Goal: Transaction & Acquisition: Download file/media

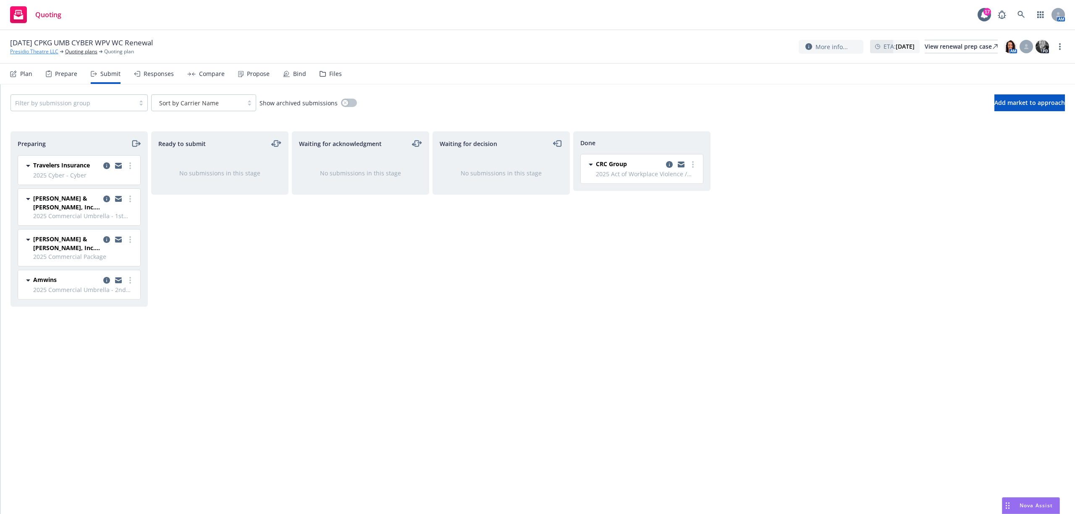
click at [37, 48] on link "Presidio Theatre LLC" at bounding box center [34, 52] width 48 height 8
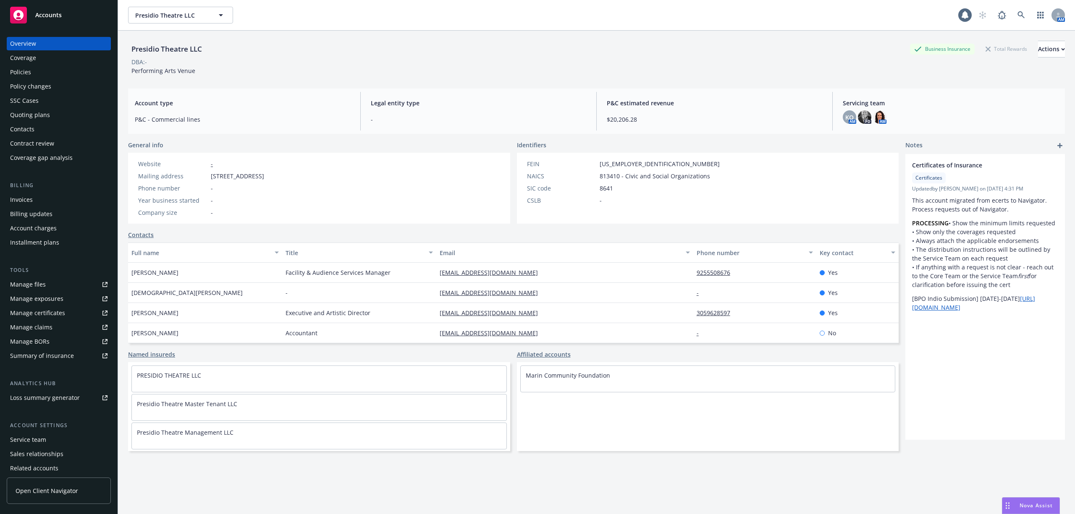
drag, startPoint x: 59, startPoint y: 20, endPoint x: 64, endPoint y: 20, distance: 5.0
click at [58, 20] on div "Accounts" at bounding box center [58, 15] width 97 height 17
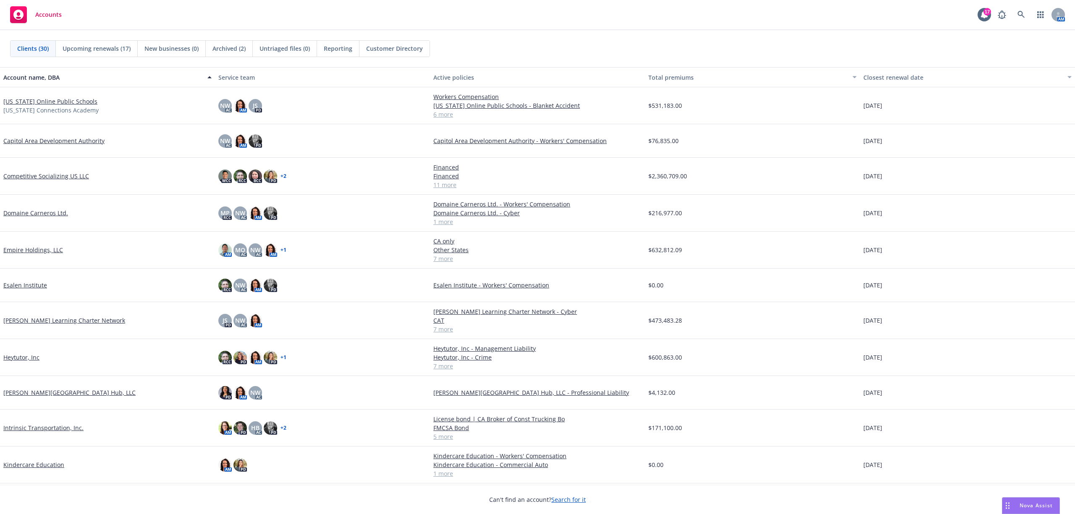
click at [44, 177] on link "Competitive Socializing US LLC" at bounding box center [46, 176] width 86 height 9
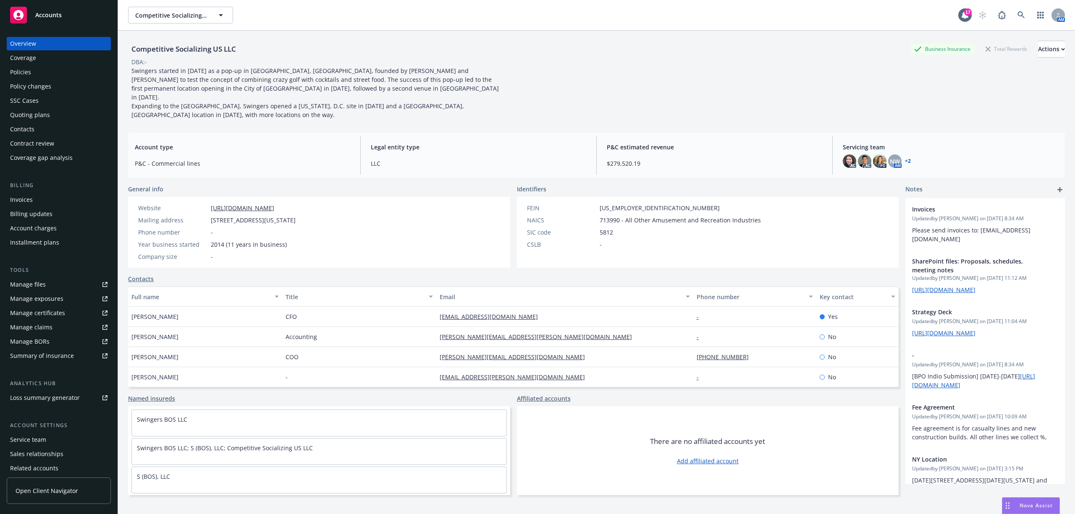
click at [41, 290] on div "Manage files" at bounding box center [28, 284] width 36 height 13
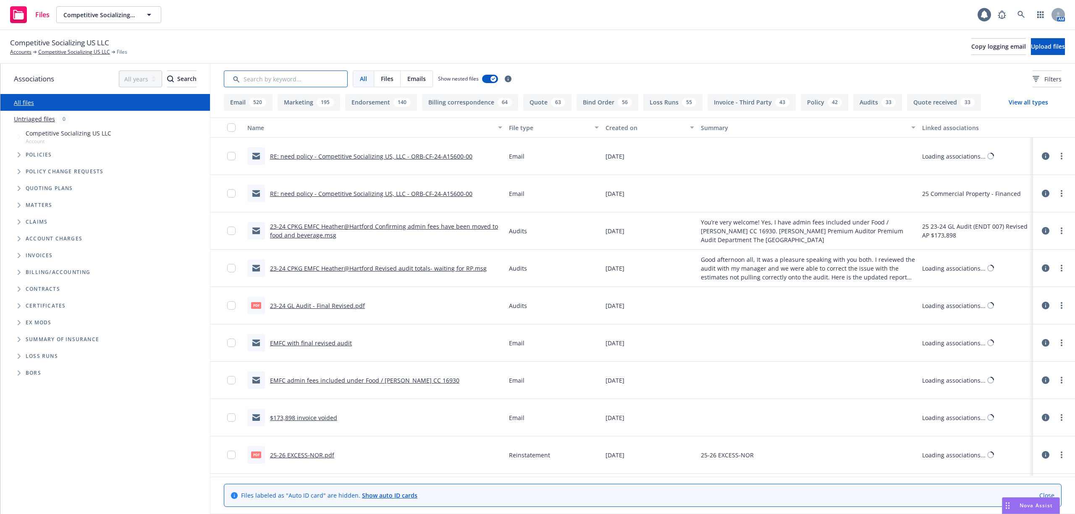
click at [291, 76] on input "Search by keyword..." at bounding box center [286, 79] width 124 height 17
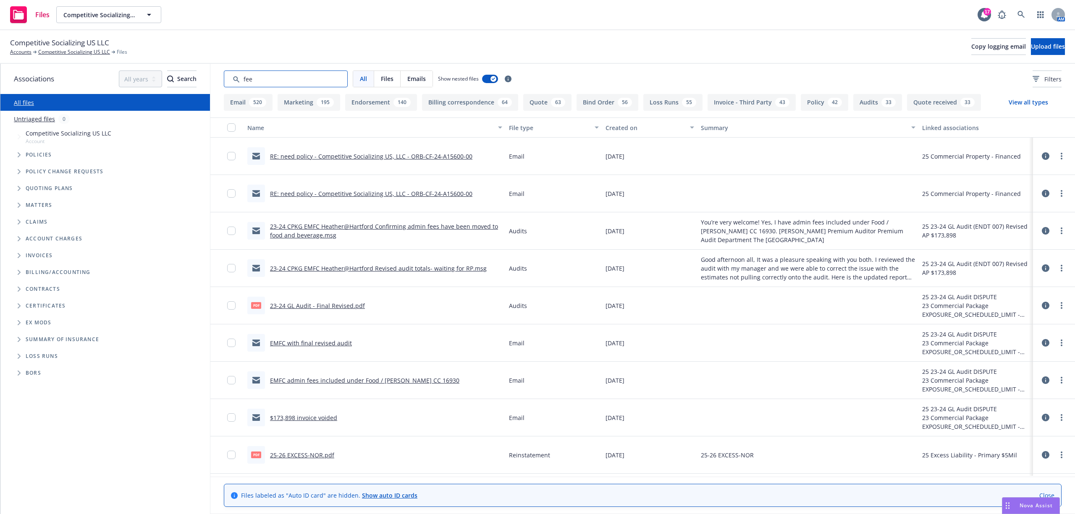
type input "fee"
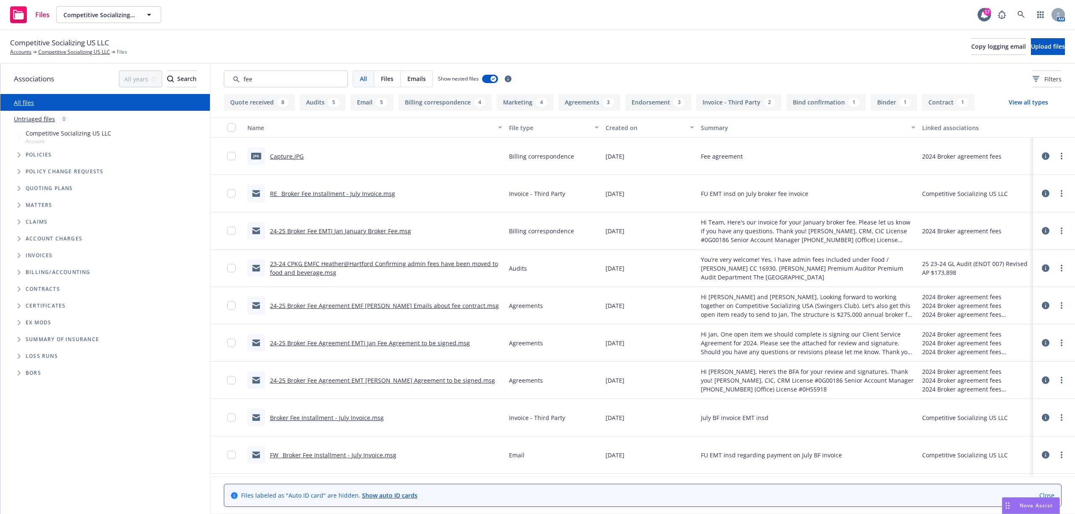
click at [625, 128] on div "Created on" at bounding box center [644, 127] width 79 height 9
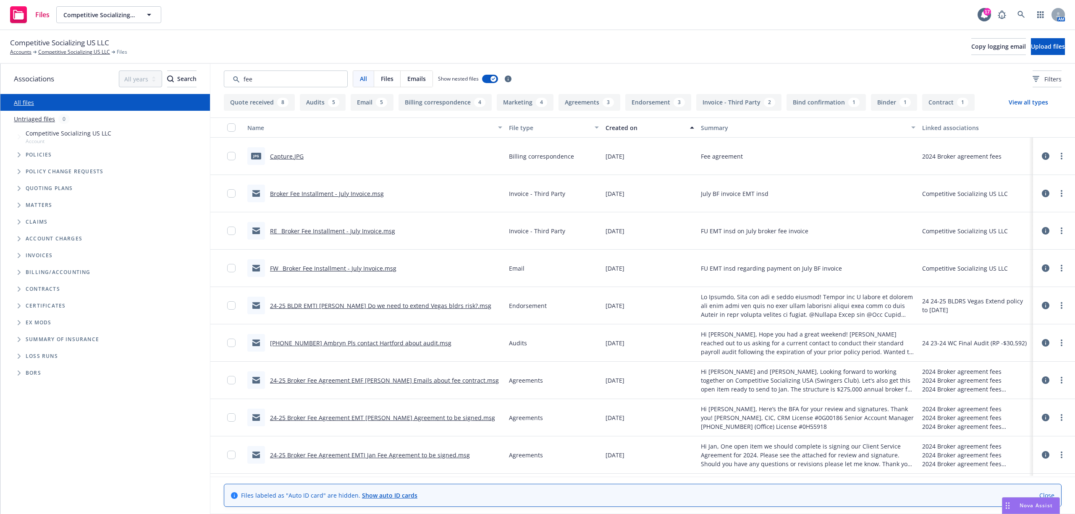
click at [625, 128] on div "Created on" at bounding box center [644, 127] width 79 height 9
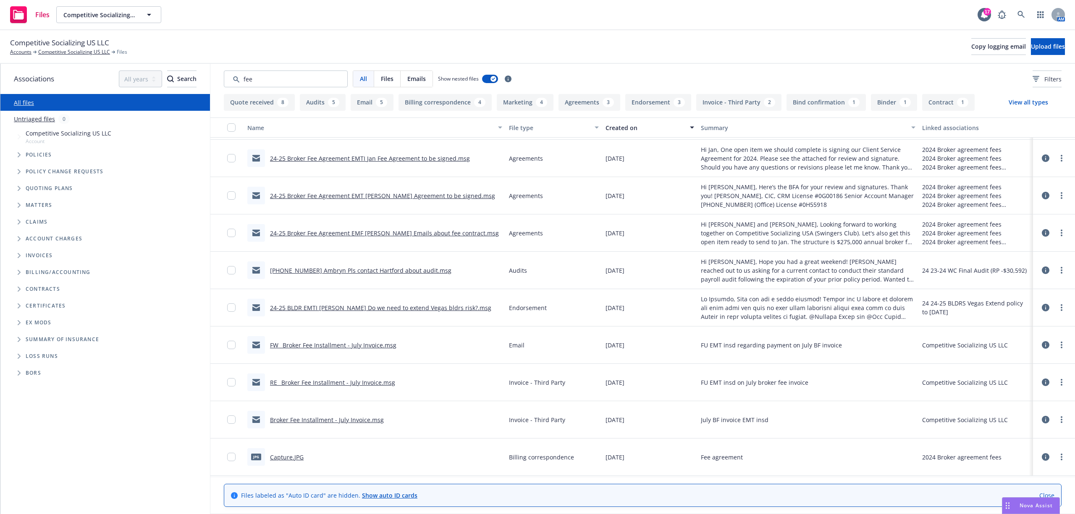
scroll to position [1145, 0]
click at [594, 98] on button "Agreements 3" at bounding box center [589, 102] width 62 height 17
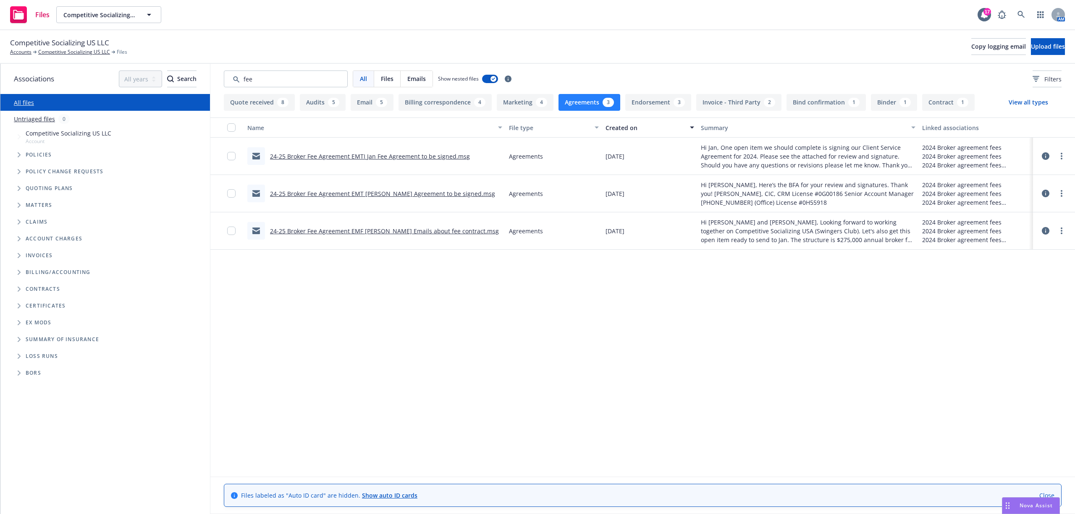
scroll to position [0, 0]
drag, startPoint x: 296, startPoint y: 74, endPoint x: 226, endPoint y: 75, distance: 70.5
click at [226, 75] on input "Search by keyword..." at bounding box center [286, 79] width 124 height 17
click at [291, 76] on input "Search by keyword..." at bounding box center [286, 79] width 124 height 17
drag, startPoint x: 253, startPoint y: 76, endPoint x: 205, endPoint y: 73, distance: 48.0
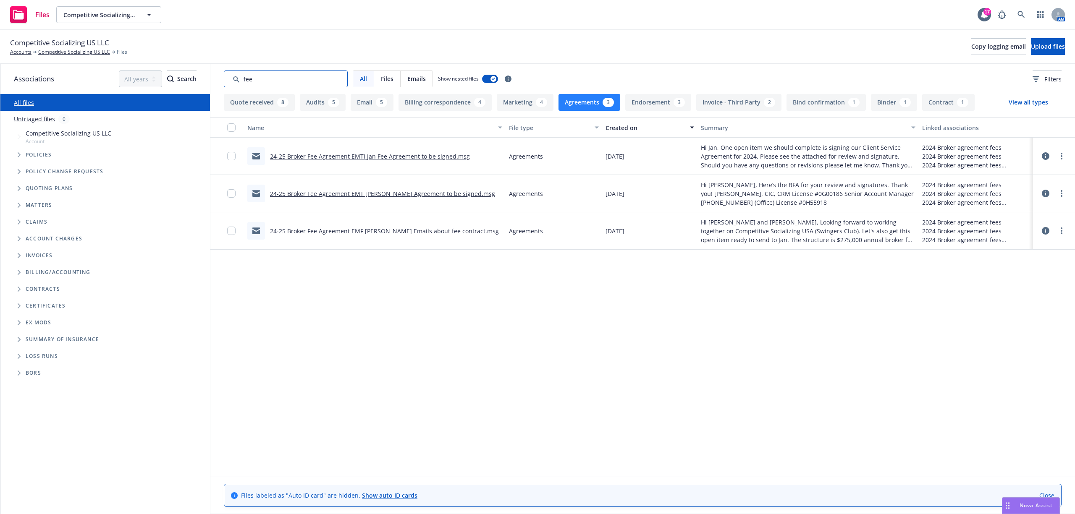
click at [205, 73] on div "Associations All years 2027 2026 2025 2024 2023 2022 2021 2020 2019 2018 2017 2…" at bounding box center [537, 289] width 1074 height 451
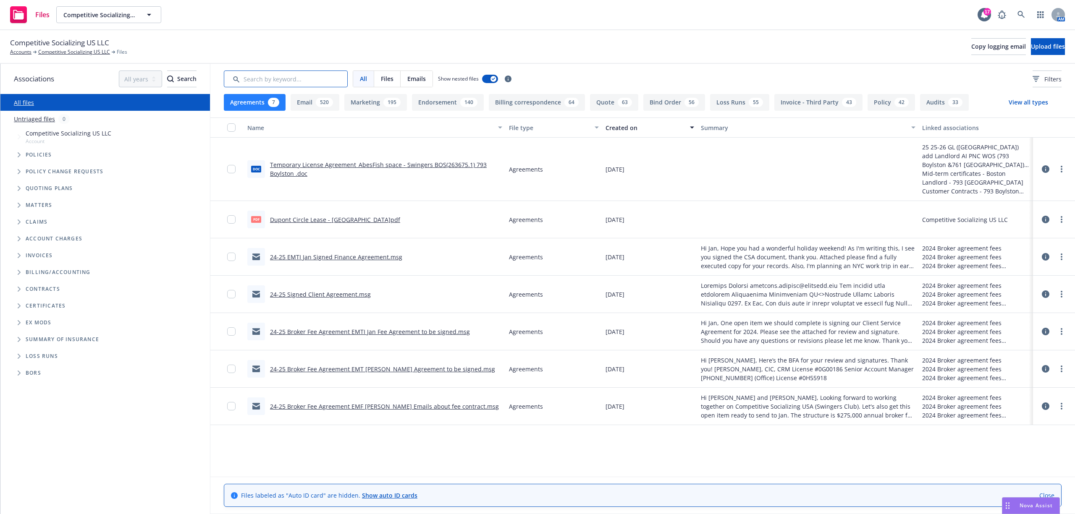
type input "a"
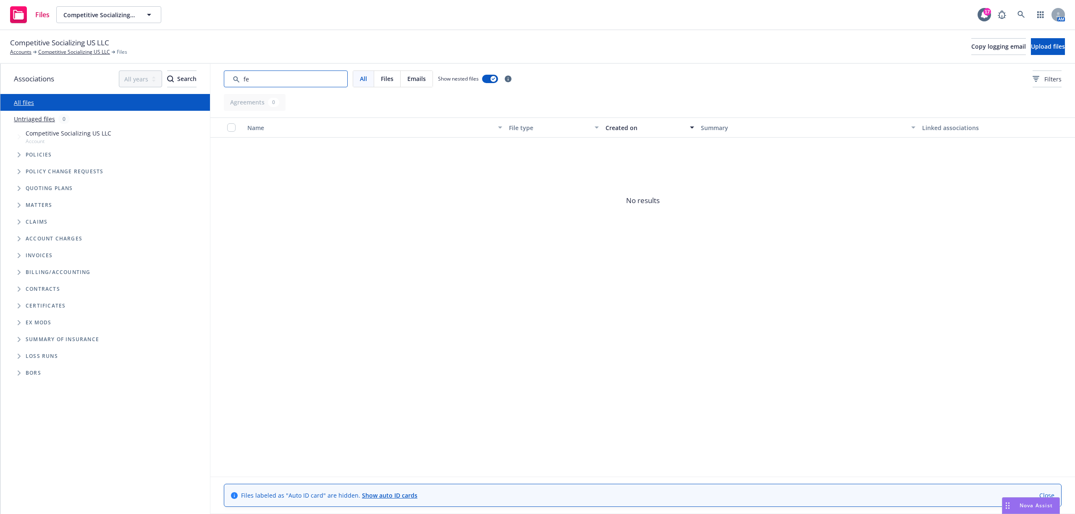
type input "f"
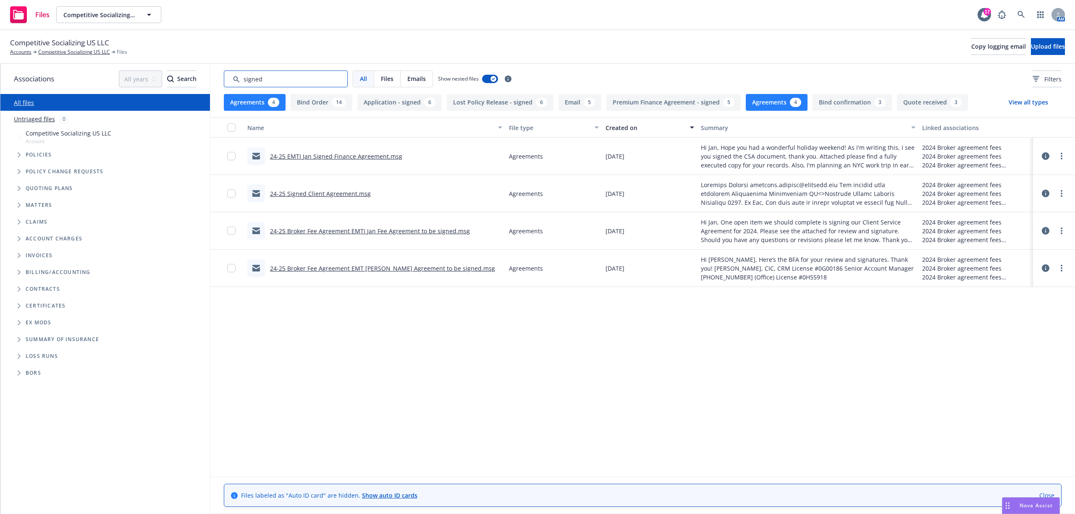
type input "signed"
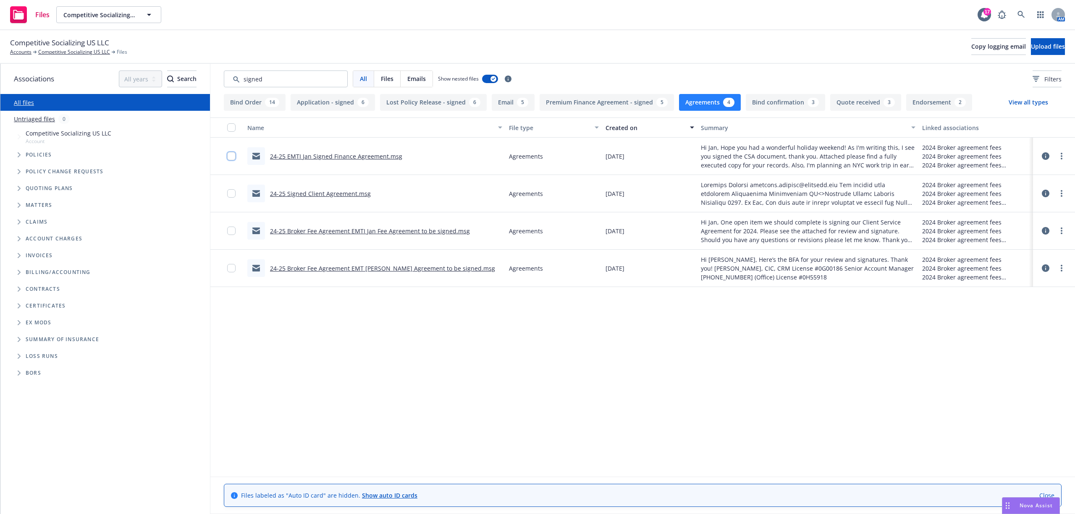
click at [232, 158] on input "checkbox" at bounding box center [231, 156] width 8 height 8
click at [460, 496] on span "Download selected files" at bounding box center [474, 495] width 68 height 8
